Goal: Find specific page/section: Find specific page/section

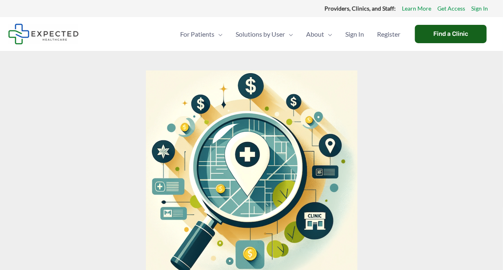
click at [430, 32] on div "Find a Clinic" at bounding box center [451, 34] width 72 height 18
